Goal: Information Seeking & Learning: Understand process/instructions

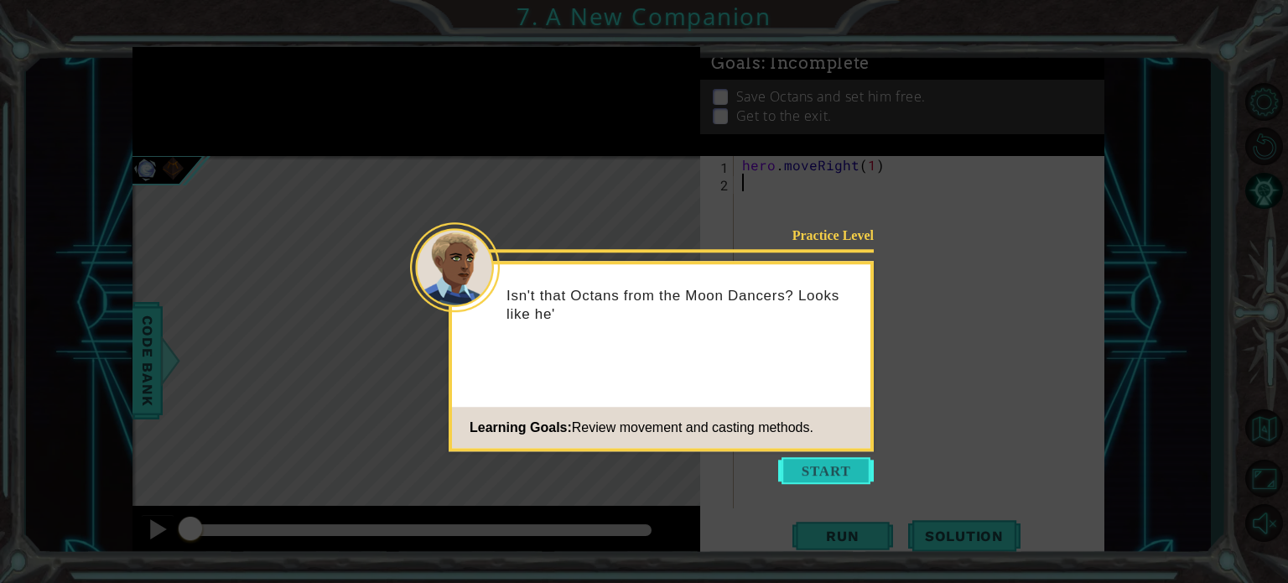
click at [808, 467] on button "Start" at bounding box center [826, 470] width 96 height 27
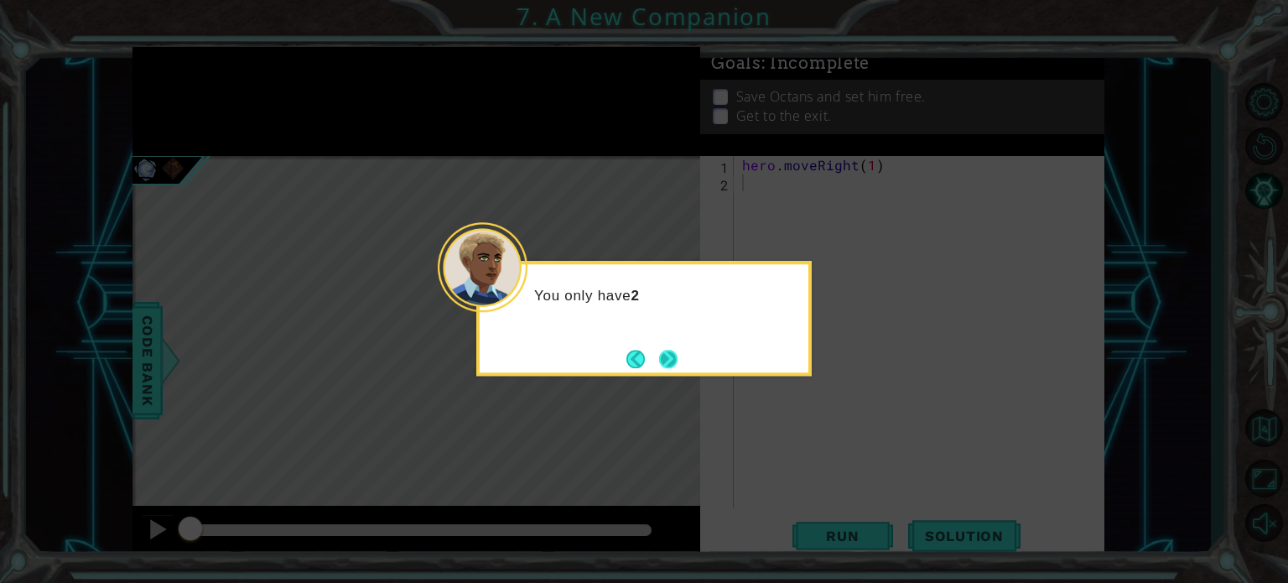
click at [664, 350] on button "Next" at bounding box center [668, 359] width 19 height 19
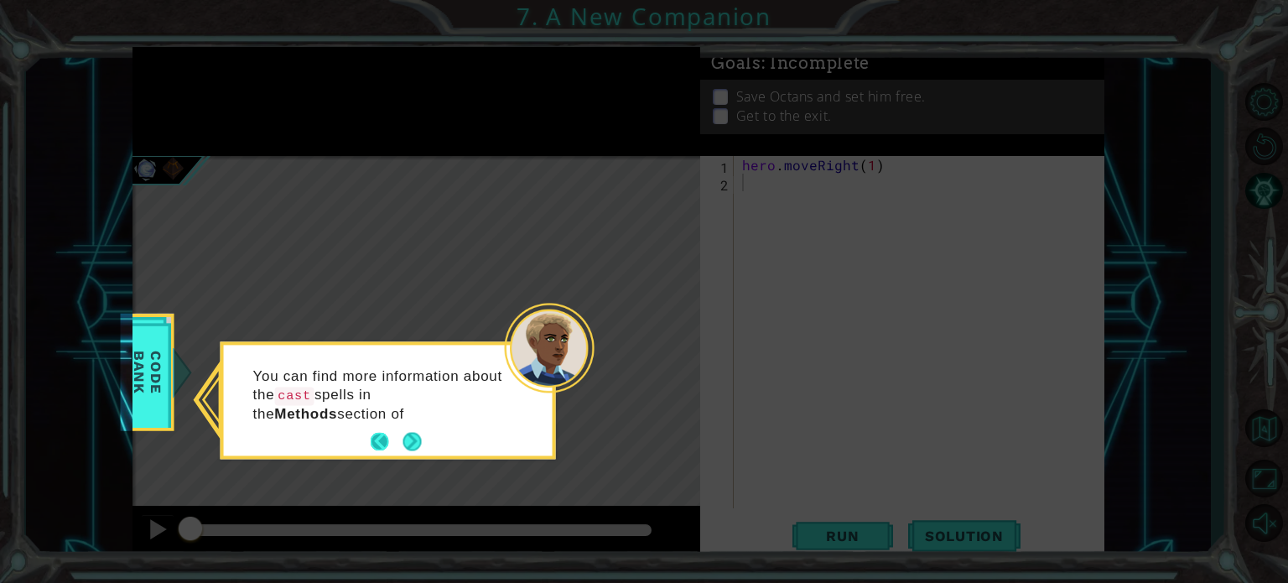
click at [401, 440] on button "Back" at bounding box center [387, 442] width 33 height 18
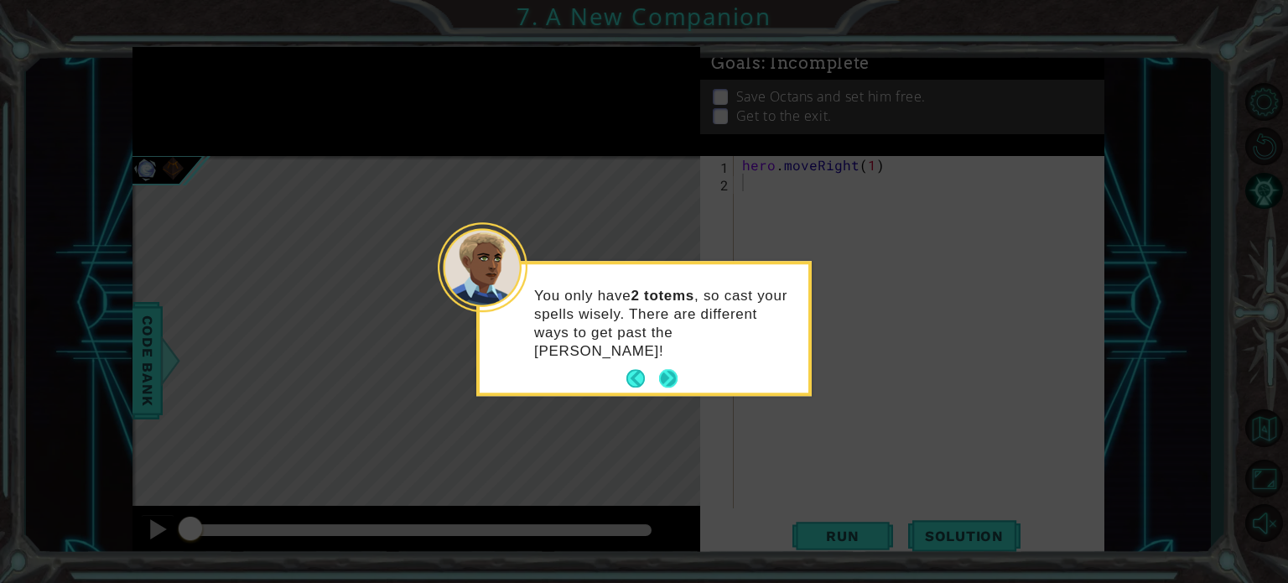
click at [673, 371] on button "Next" at bounding box center [668, 379] width 29 height 29
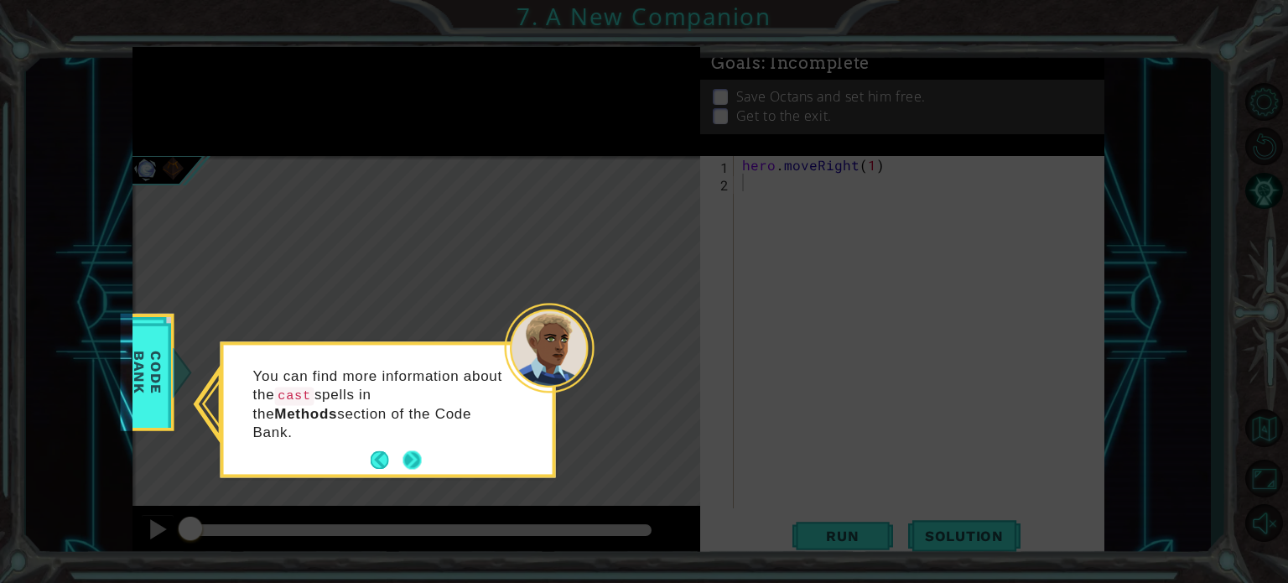
click at [407, 444] on button "Next" at bounding box center [411, 459] width 31 height 31
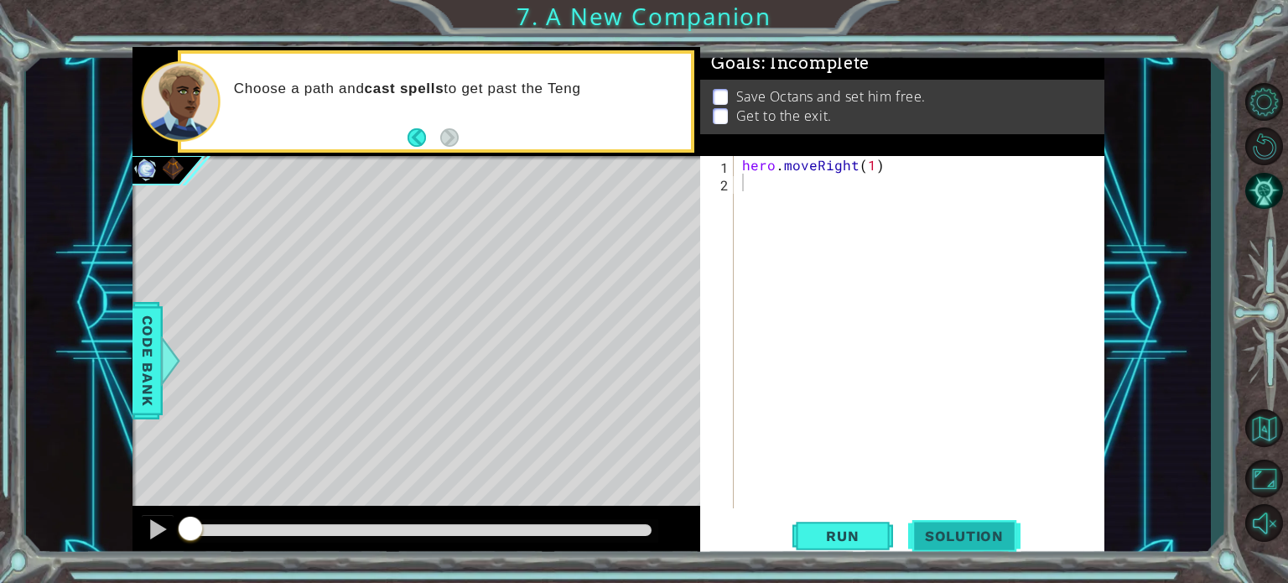
click at [999, 527] on span "Solution" at bounding box center [964, 535] width 112 height 17
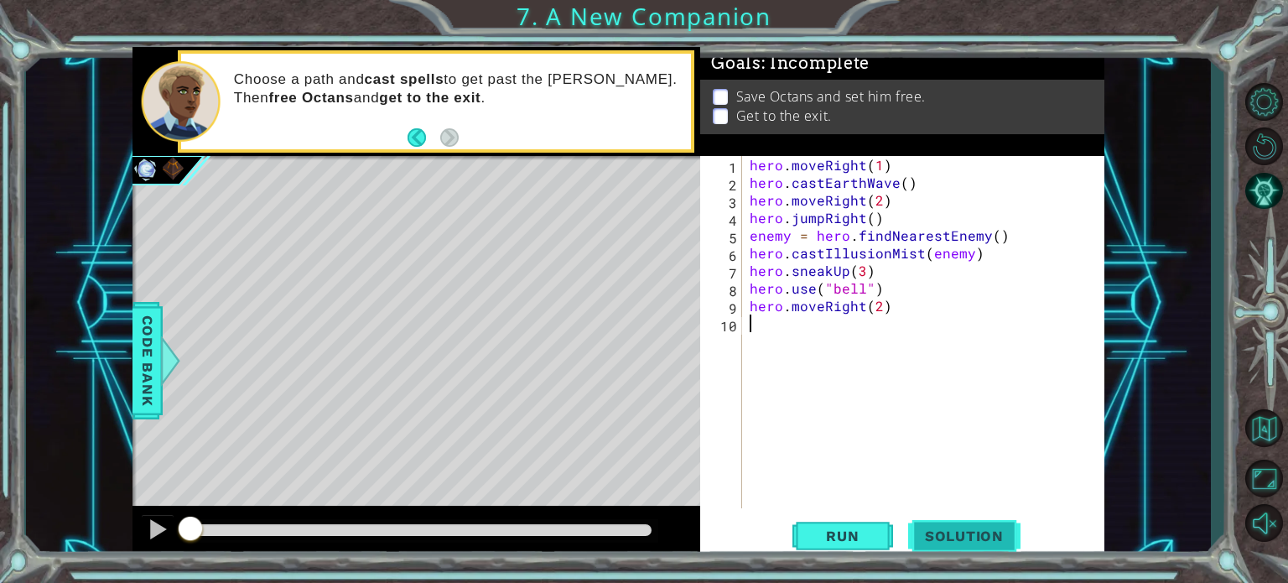
click at [956, 538] on span "Solution" at bounding box center [964, 535] width 112 height 17
